Goal: Task Accomplishment & Management: Complete application form

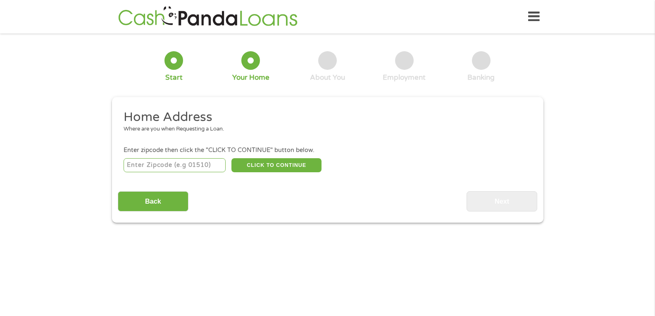
click at [165, 167] on input "number" at bounding box center [175, 165] width 102 height 14
type input "97739"
select select "[US_STATE]"
click at [280, 169] on button "CLICK TO CONTINUE" at bounding box center [276, 165] width 90 height 14
type input "97739"
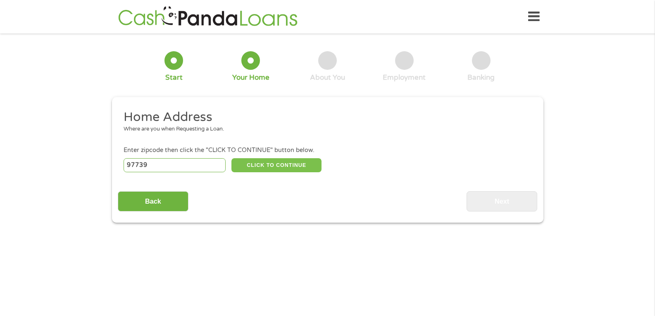
type input "La Pine"
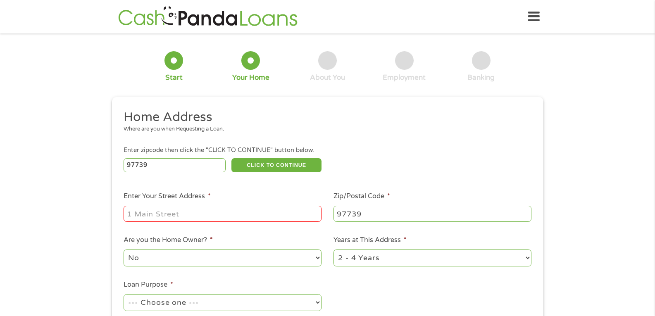
click at [209, 216] on input "Enter Your Street Address *" at bounding box center [223, 214] width 198 height 16
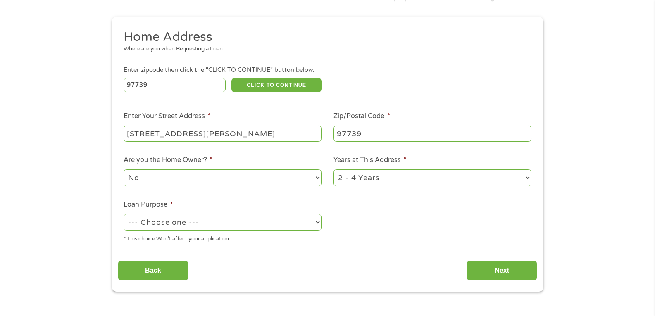
scroll to position [83, 0]
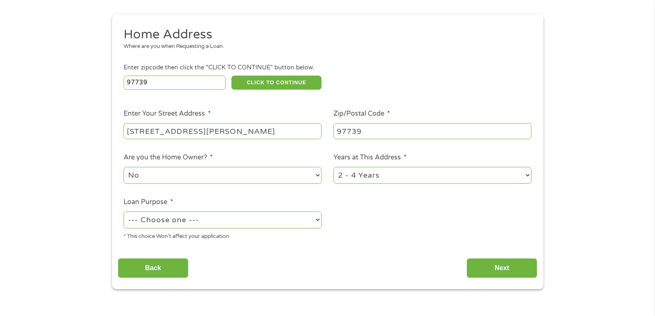
type input "[STREET_ADDRESS][PERSON_NAME]"
click at [202, 221] on select "--- Choose one --- Pay Bills Debt Consolidation Home Improvement Major Purchase…" at bounding box center [223, 220] width 198 height 17
select select "shorttermcash"
click at [124, 212] on select "--- Choose one --- Pay Bills Debt Consolidation Home Improvement Major Purchase…" at bounding box center [223, 220] width 198 height 17
click at [497, 277] on input "Next" at bounding box center [502, 268] width 71 height 20
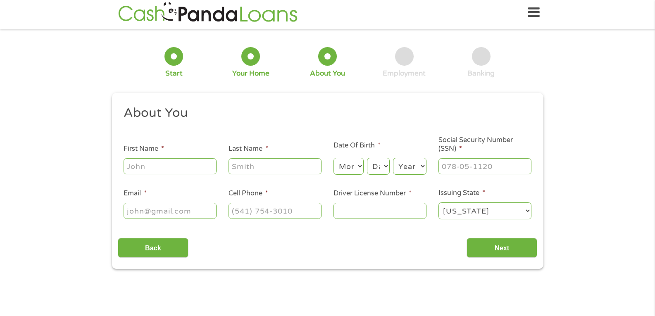
scroll to position [0, 0]
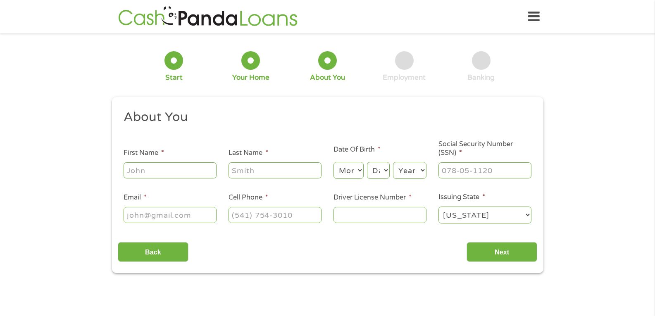
click at [180, 172] on input "First Name *" at bounding box center [170, 170] width 93 height 16
type input "[PERSON_NAME]"
type input "[EMAIL_ADDRESS][DOMAIN_NAME]"
type input "[PHONE_NUMBER]"
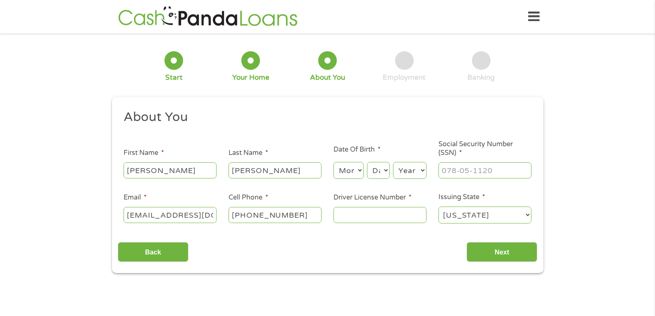
click at [357, 168] on select "Month 1 2 3 4 5 6 7 8 9 10 11 12" at bounding box center [349, 170] width 30 height 17
select select "4"
click at [334, 162] on select "Month 1 2 3 4 5 6 7 8 9 10 11 12" at bounding box center [349, 170] width 30 height 17
click at [374, 170] on select "Day 1 2 3 4 5 6 7 8 9 10 11 12 13 14 15 16 17 18 19 20 21 22 23 24 25 26 27 28 …" at bounding box center [378, 170] width 22 height 17
select select "25"
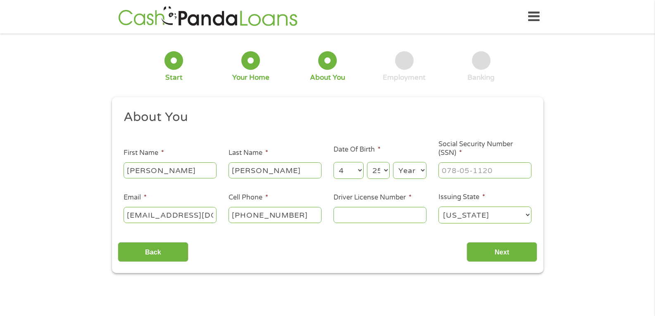
click at [367, 162] on select "Day 1 2 3 4 5 6 7 8 9 10 11 12 13 14 15 16 17 18 19 20 21 22 23 24 25 26 27 28 …" at bounding box center [378, 170] width 22 height 17
click at [402, 169] on select "Year [DATE] 2006 2005 2004 2003 2002 2001 2000 1999 1998 1997 1996 1995 1994 19…" at bounding box center [409, 170] width 33 height 17
select select "1979"
click at [393, 162] on select "Year [DATE] 2006 2005 2004 2003 2002 2001 2000 1999 1998 1997 1996 1995 1994 19…" at bounding box center [409, 170] width 33 height 17
click at [450, 168] on input "___-__-____" at bounding box center [485, 170] width 93 height 16
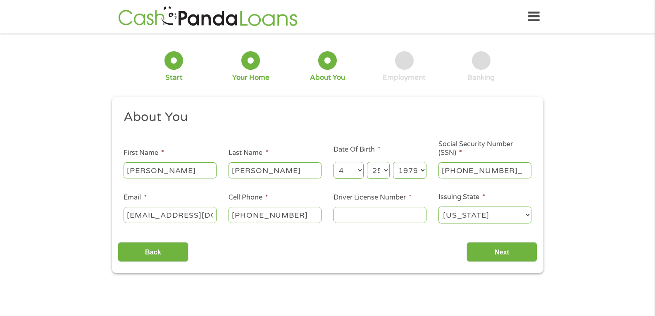
type input "538-06-6525"
click at [356, 217] on input "Driver License Number *" at bounding box center [380, 215] width 93 height 16
type input "A461998"
click at [503, 254] on input "Next" at bounding box center [502, 252] width 71 height 20
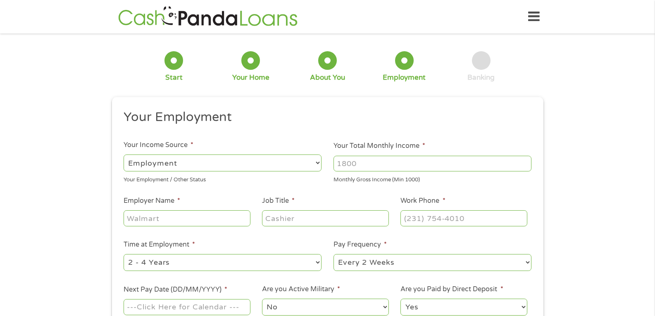
click at [376, 169] on input "Your Total Monthly Income *" at bounding box center [433, 164] width 198 height 16
type input "3400"
click at [195, 222] on input "Employer Name *" at bounding box center [187, 218] width 126 height 16
type input "COMBINED COMMUNICATIONS"
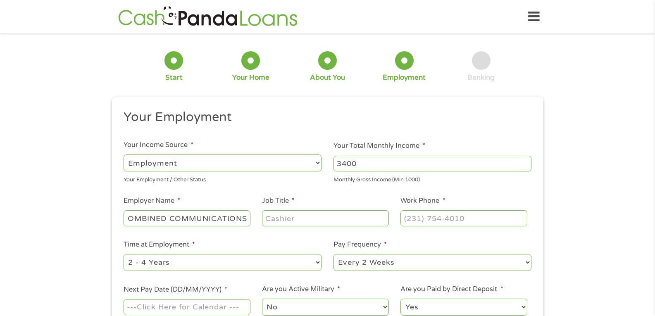
click at [292, 221] on input "Job Title *" at bounding box center [325, 218] width 126 height 16
type input "MARKETING CONSULTANT"
click at [466, 222] on input "(___) ___-____" at bounding box center [464, 218] width 126 height 16
click at [411, 218] on input "(___) ___-____" at bounding box center [464, 218] width 126 height 16
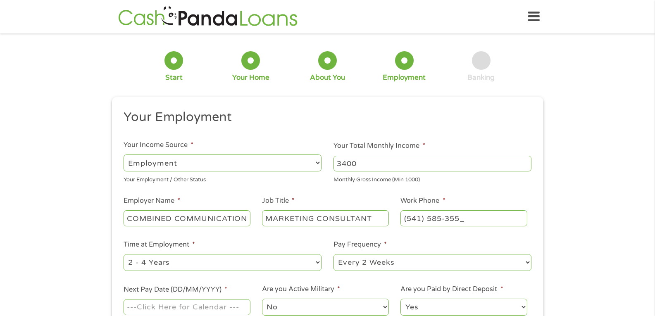
type input "[PHONE_NUMBER]"
click at [189, 265] on select "--- Choose one --- 1 Year or less 1 - 2 Years 2 - 4 Years Over 4 Years" at bounding box center [223, 262] width 198 height 17
select select "60months"
click at [124, 254] on select "--- Choose one --- 1 Year or less 1 - 2 Years 2 - 4 Years Over 4 Years" at bounding box center [223, 262] width 198 height 17
click at [379, 268] on select "--- Choose one --- Every 2 Weeks Every Week Monthly Semi-Monthly" at bounding box center [433, 262] width 198 height 17
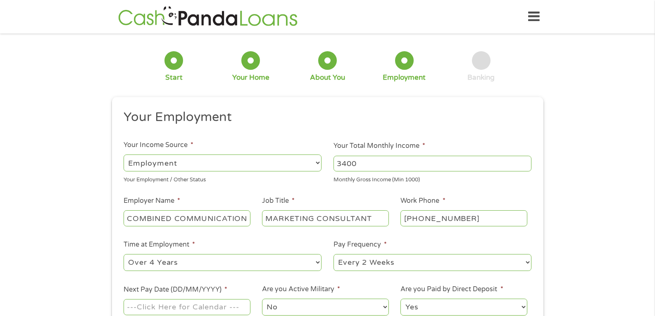
select select "monthly"
click at [334, 254] on select "--- Choose one --- Every 2 Weeks Every Week Monthly Semi-Monthly" at bounding box center [433, 262] width 198 height 17
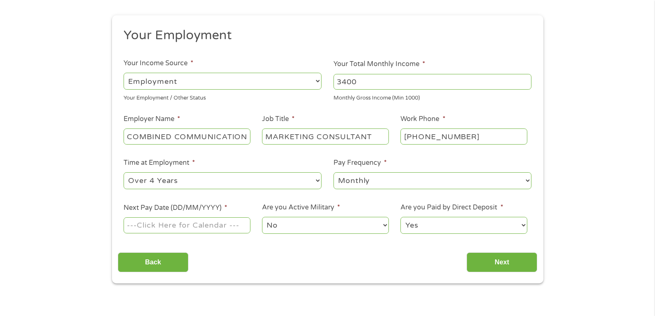
scroll to position [83, 0]
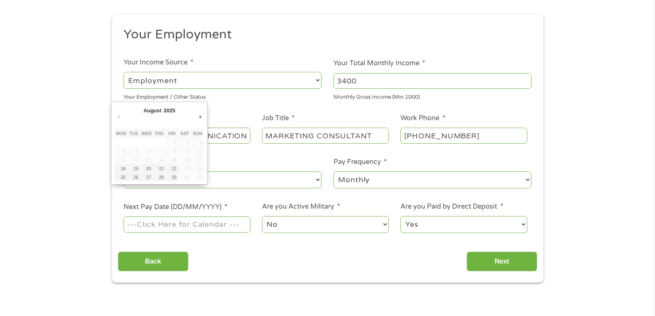
click at [201, 228] on input "Next Pay Date (DD/MM/YYYY) *" at bounding box center [187, 225] width 126 height 16
type input "[DATE]"
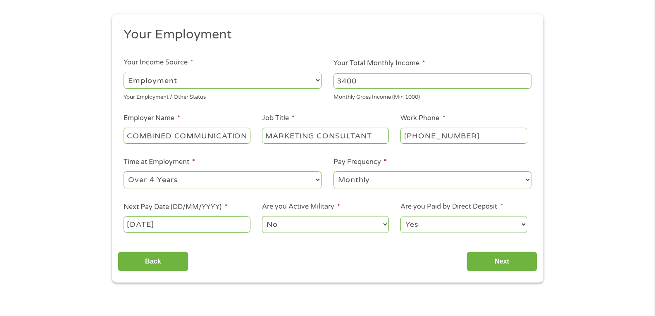
click at [302, 222] on select "No Yes" at bounding box center [325, 224] width 126 height 17
click at [507, 259] on input "Next" at bounding box center [502, 262] width 71 height 20
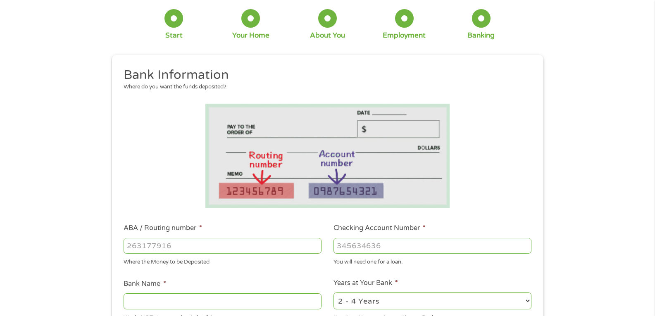
scroll to position [0, 0]
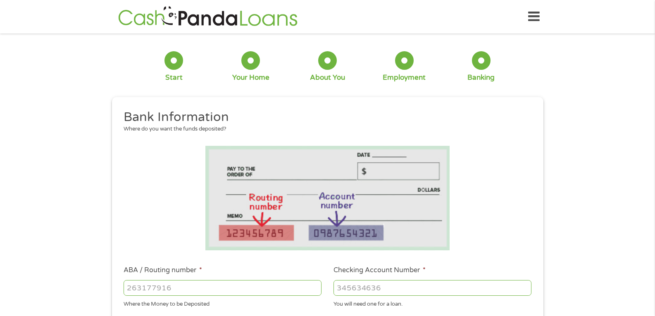
click at [165, 287] on input "ABA / Routing number *" at bounding box center [223, 288] width 198 height 16
type input "325070760"
type input "JPMORGAN CHASE BANK NA"
type input "325070760"
click at [359, 289] on input "Checking Account Number *" at bounding box center [433, 288] width 198 height 16
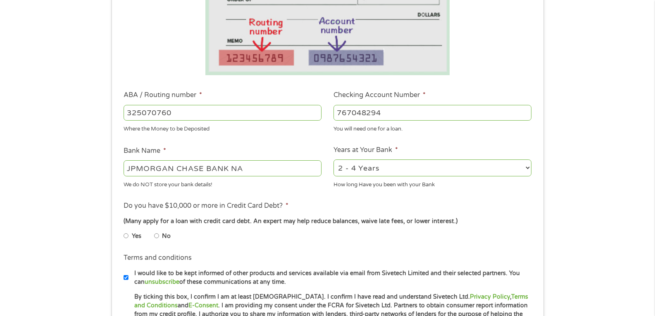
scroll to position [207, 0]
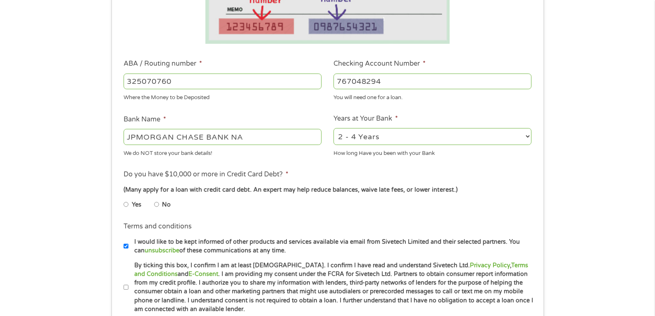
type input "767048294"
click at [156, 206] on input "No" at bounding box center [156, 204] width 5 height 13
radio input "true"
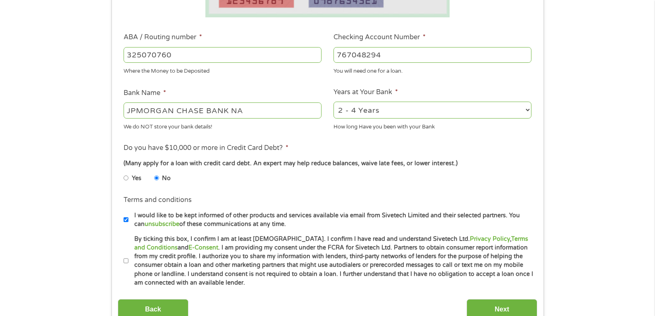
scroll to position [248, 0]
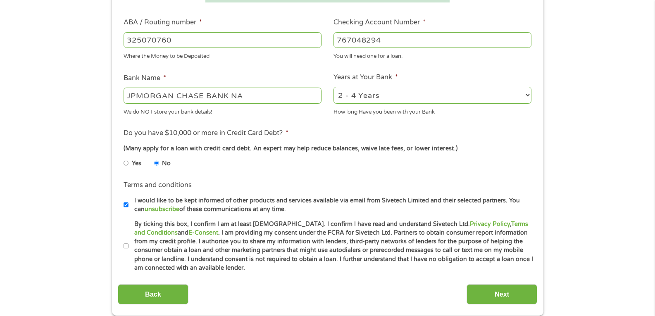
click at [124, 245] on input "By ticking this box, I confirm I am at least [DEMOGRAPHIC_DATA]. I confirm I ha…" at bounding box center [126, 246] width 5 height 13
checkbox input "true"
click at [500, 296] on input "Next" at bounding box center [502, 294] width 71 height 20
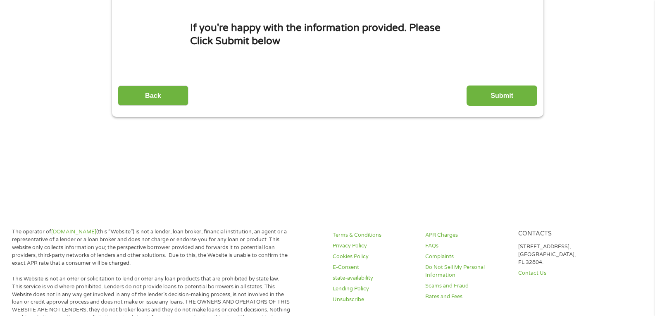
scroll to position [0, 0]
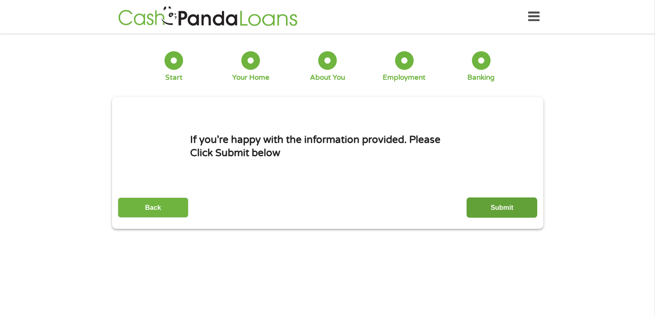
click at [482, 207] on input "Submit" at bounding box center [502, 208] width 71 height 20
